Goal: Task Accomplishment & Management: Use online tool/utility

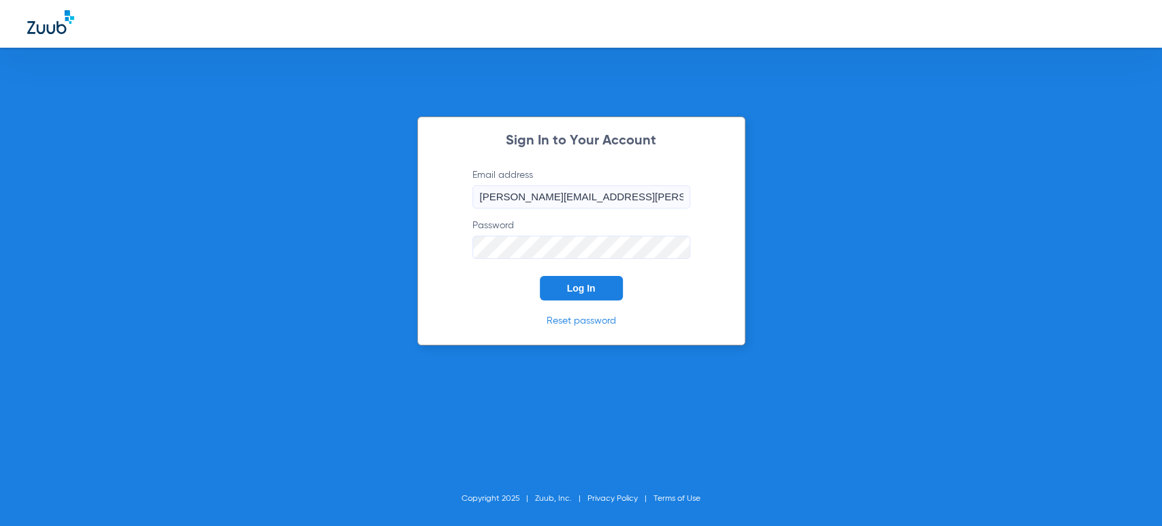
drag, startPoint x: 583, startPoint y: 278, endPoint x: 591, endPoint y: 282, distance: 8.5
click at [585, 278] on button "Log In" at bounding box center [581, 288] width 83 height 25
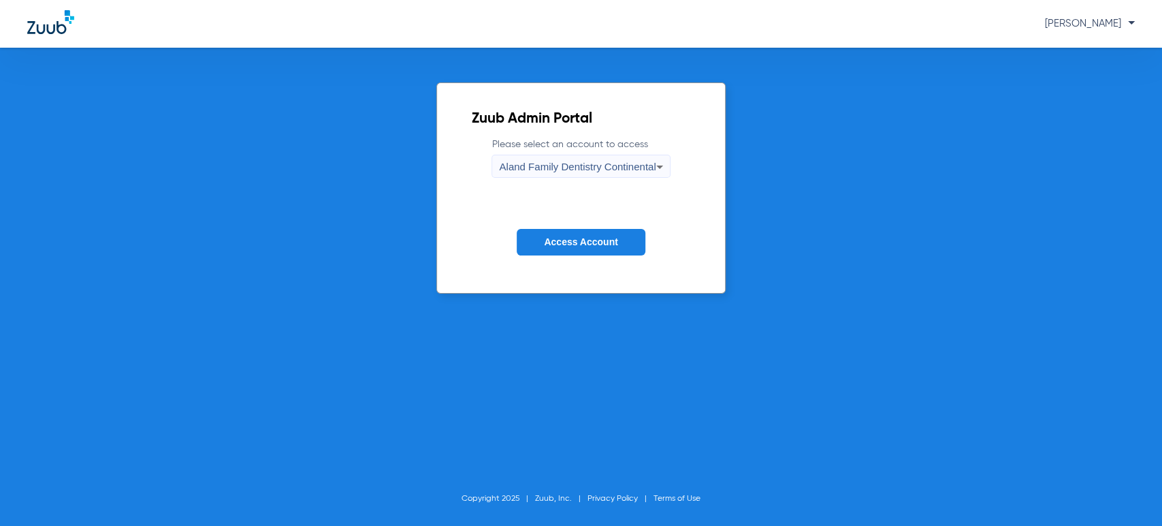
drag, startPoint x: 152, startPoint y: 95, endPoint x: 165, endPoint y: 110, distance: 19.8
click at [151, 95] on div "Zuub Admin Portal Please select an account to access Aland Family Dentistry Con…" at bounding box center [581, 287] width 1162 height 478
click at [530, 236] on button "Access Account" at bounding box center [581, 242] width 128 height 27
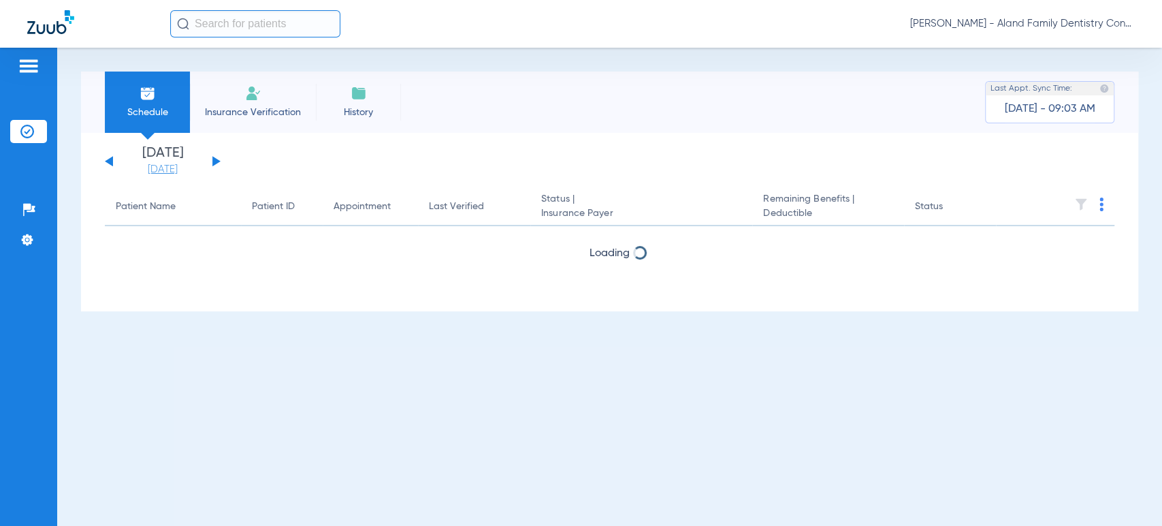
click at [184, 163] on li "[DATE] [DATE]" at bounding box center [163, 161] width 82 height 30
click at [182, 165] on link "[DATE]" at bounding box center [163, 170] width 82 height 14
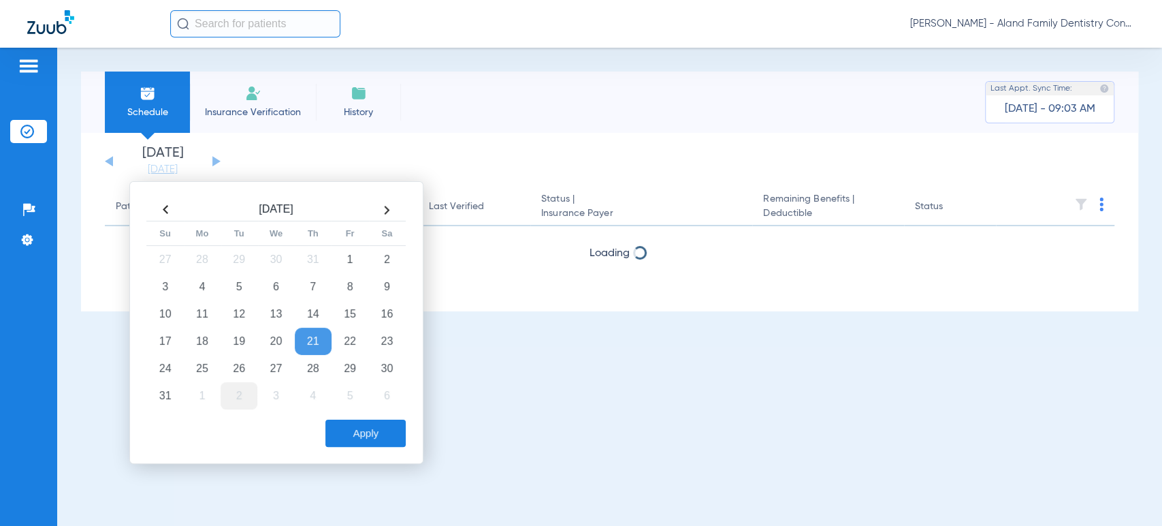
click at [234, 394] on td "2" at bounding box center [239, 395] width 37 height 27
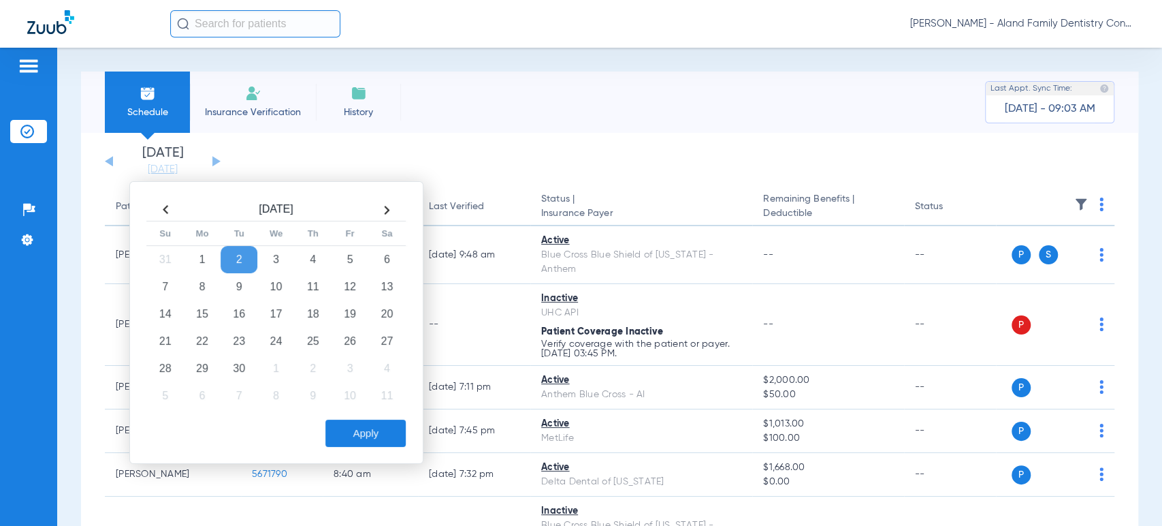
click at [328, 432] on button "Apply" at bounding box center [365, 432] width 80 height 27
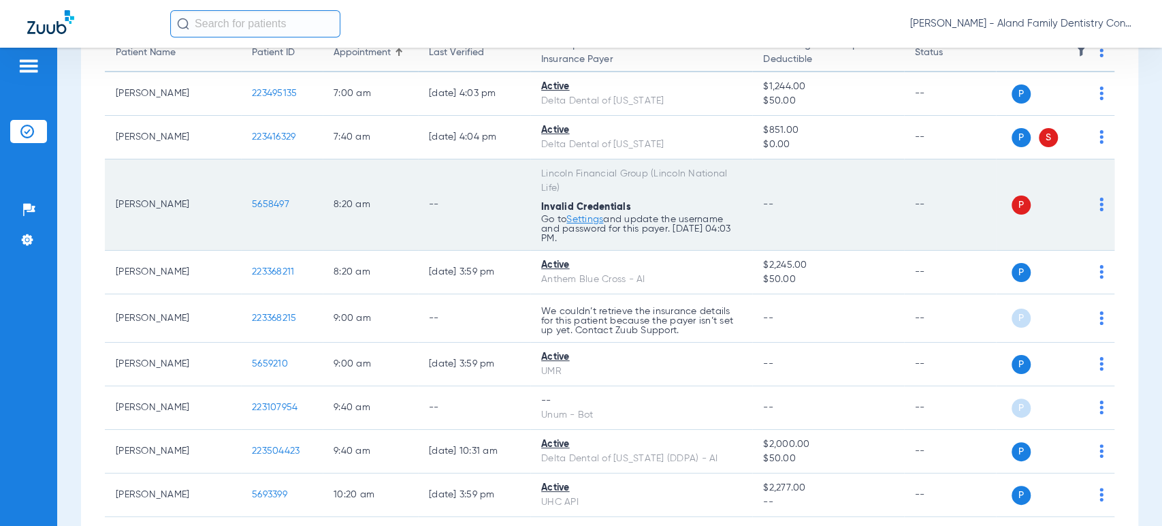
scroll to position [151, 0]
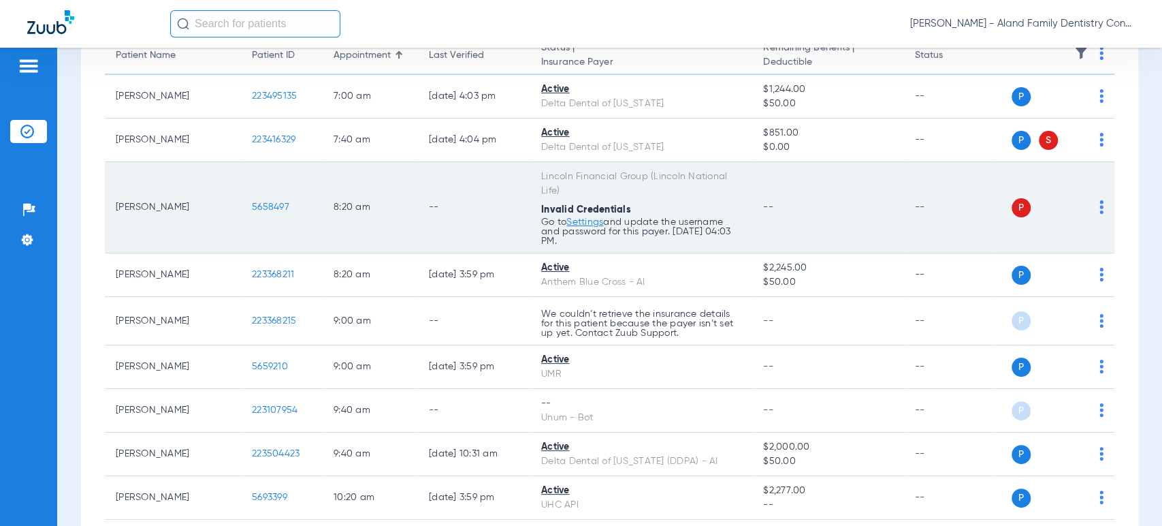
click at [582, 222] on link "Settings" at bounding box center [584, 222] width 37 height 10
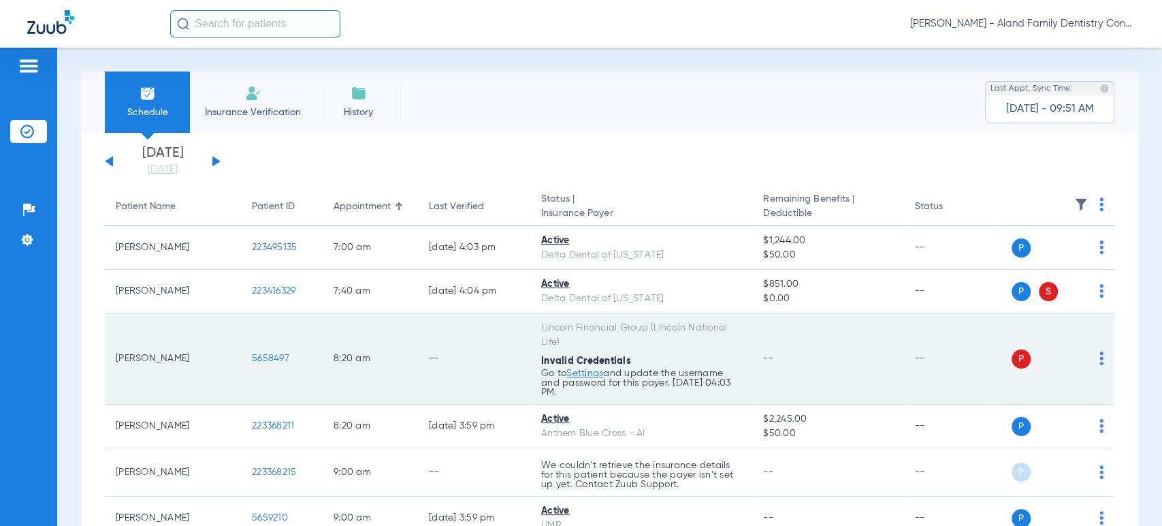
scroll to position [0, 0]
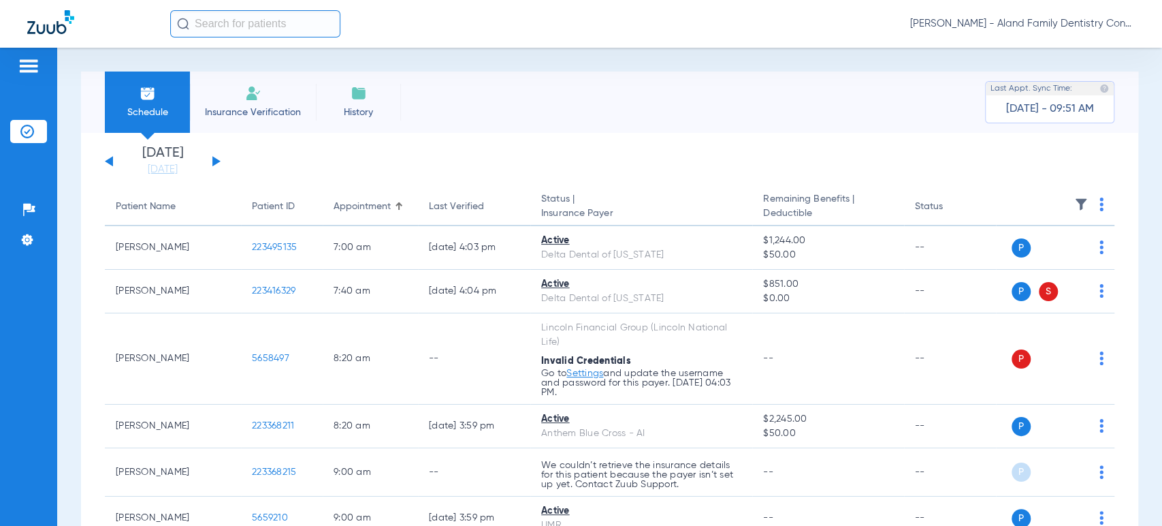
click at [221, 169] on app-single-date-navigator "[DATE] [DATE] [DATE] [DATE] [DATE] [DATE] [DATE] [DATE] [DATE] [DATE] [DATE] [D…" at bounding box center [609, 161] width 1009 height 30
click at [218, 161] on button at bounding box center [216, 161] width 8 height 10
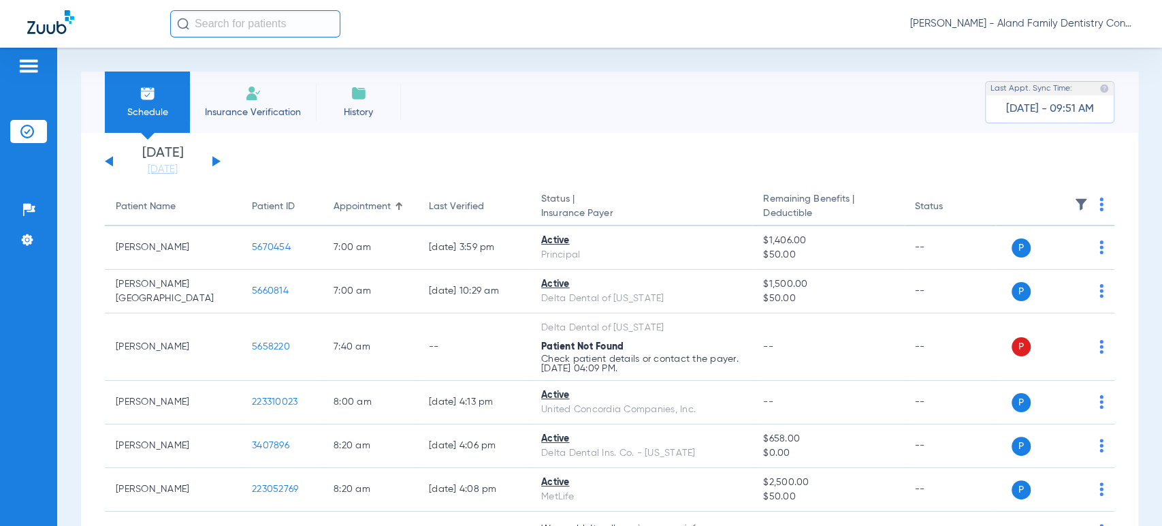
drag, startPoint x: 204, startPoint y: 195, endPoint x: 218, endPoint y: 167, distance: 30.8
click at [204, 195] on th "Patient Name" at bounding box center [173, 207] width 136 height 38
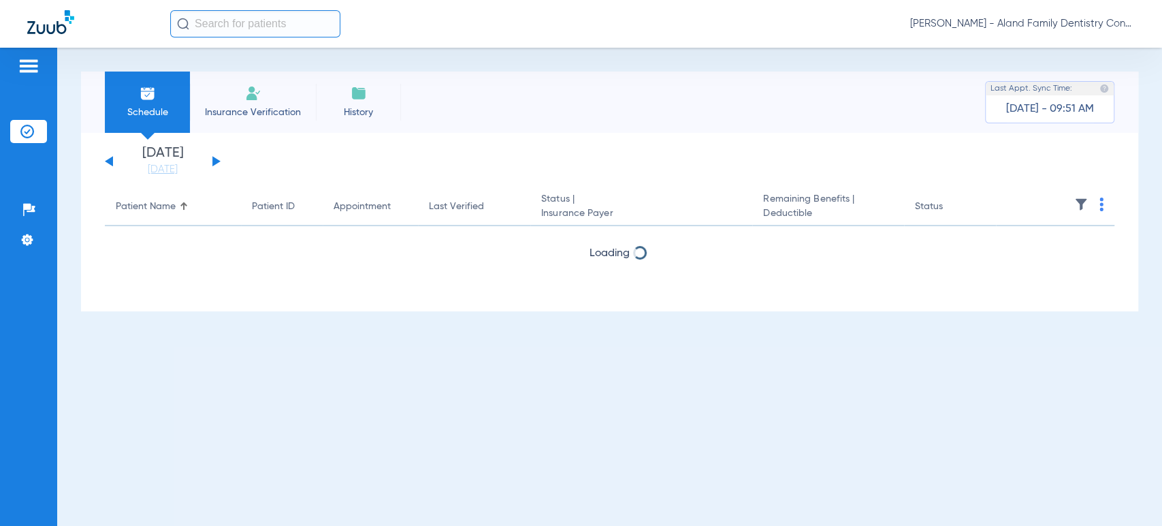
click at [216, 163] on div "[DATE] [DATE] [DATE] [DATE] [DATE] [DATE] [DATE] [DATE] [DATE] [DATE] [DATE] [D…" at bounding box center [163, 161] width 116 height 30
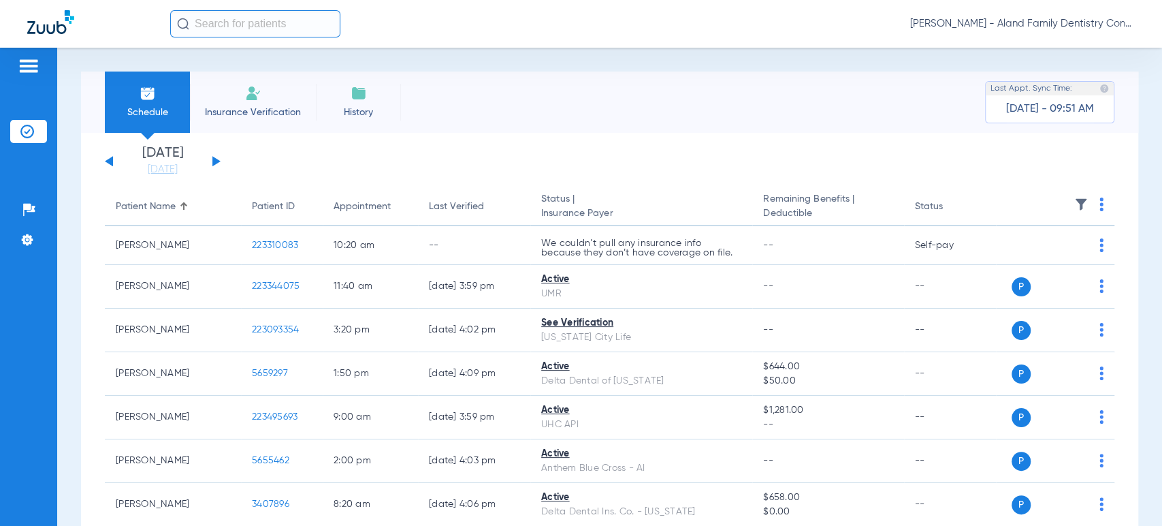
click at [212, 164] on button at bounding box center [216, 161] width 8 height 10
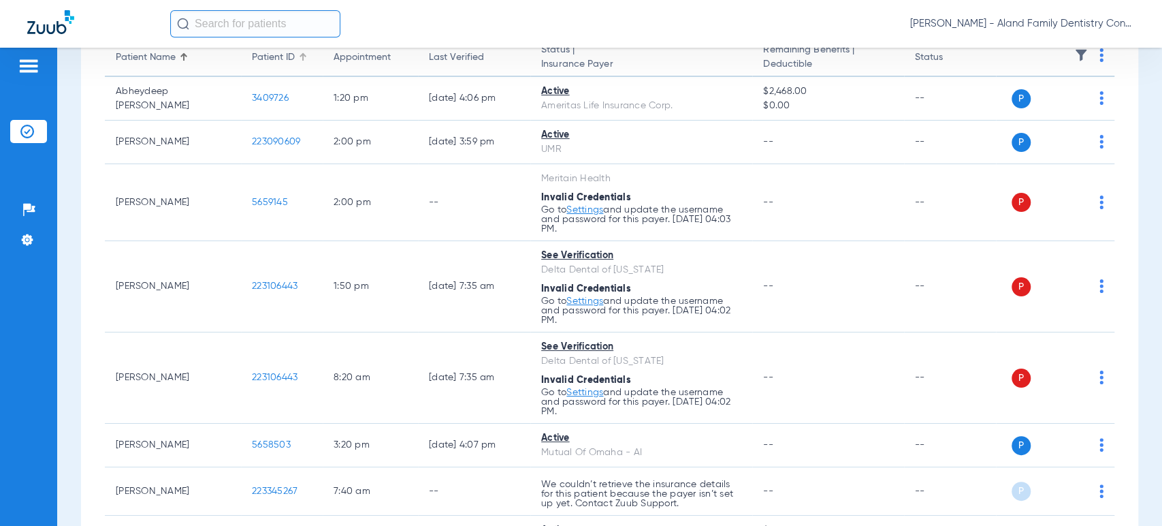
scroll to position [151, 0]
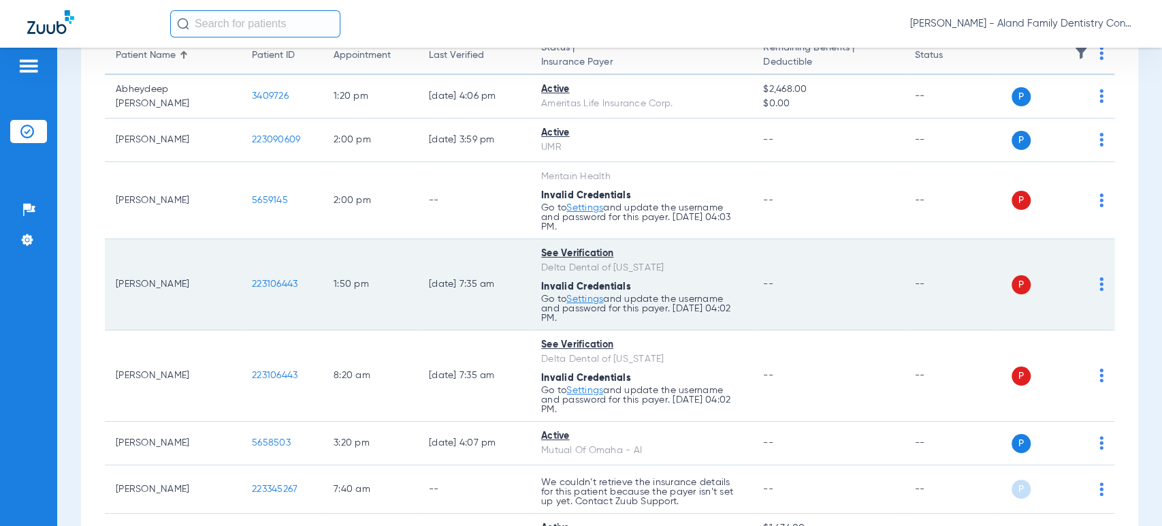
click at [575, 212] on link "Settings" at bounding box center [584, 208] width 37 height 10
